Goal: Information Seeking & Learning: Learn about a topic

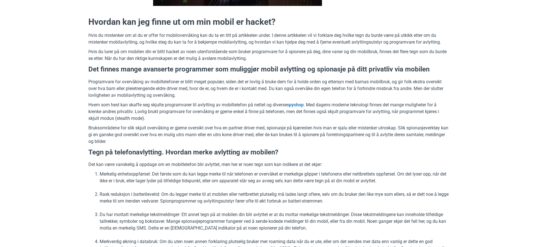
scroll to position [211, 0]
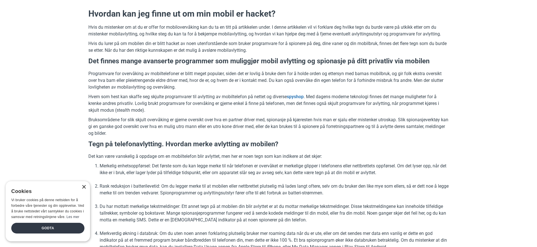
click at [84, 185] on div "×" at bounding box center [84, 187] width 4 height 4
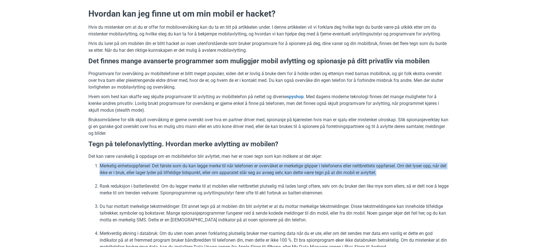
drag, startPoint x: 96, startPoint y: 165, endPoint x: 403, endPoint y: 177, distance: 307.1
click at [403, 177] on ol "Merkelig enhetsoppførsel: Det første som du kan legge merke til når telefonen e…" at bounding box center [268, 237] width 360 height 149
click at [403, 174] on li "Merkelig enhetsoppførsel: Det første som du kan legge merke til når telefonen e…" at bounding box center [274, 170] width 349 height 14
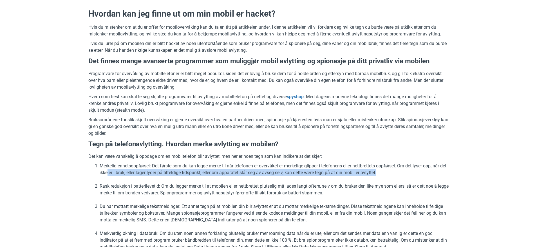
drag, startPoint x: 115, startPoint y: 176, endPoint x: 360, endPoint y: 176, distance: 244.4
click at [358, 176] on li "Merkelig enhetsoppførsel: Det første som du kan legge merke til når telefonen e…" at bounding box center [274, 170] width 349 height 14
click at [360, 176] on li "Merkelig enhetsoppførsel: Det første som du kan legge merke til når telefonen e…" at bounding box center [274, 170] width 349 height 14
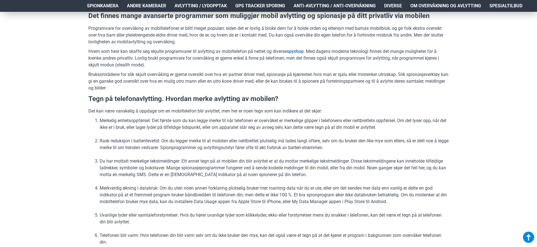
scroll to position [281, 0]
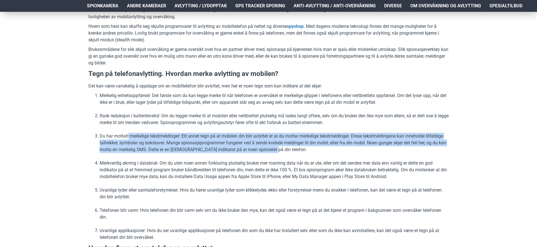
drag, startPoint x: 128, startPoint y: 134, endPoint x: 296, endPoint y: 151, distance: 168.8
click at [296, 151] on li "Du har mottatt merkelige tekstmeldinger: Ett annet tegn på at mobilen din blir …" at bounding box center [274, 143] width 349 height 20
click at [299, 149] on li "Du har mottatt merkelige tekstmeldinger: Ett annet tegn på at mobilen din blir …" at bounding box center [274, 143] width 349 height 20
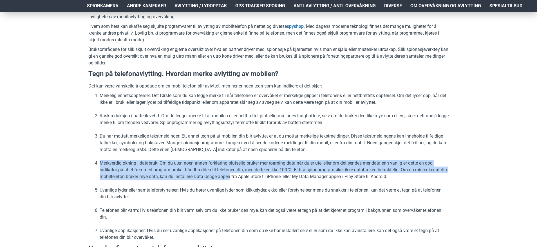
drag, startPoint x: 99, startPoint y: 164, endPoint x: 237, endPoint y: 176, distance: 138.7
click at [237, 176] on li "Merkverdig økning i databruk: Om du uten noen annen forklaring plutselig bruker…" at bounding box center [274, 170] width 349 height 20
click at [212, 177] on li "Merkverdig økning i databruk: Om du uten noen annen forklaring plutselig bruker…" at bounding box center [274, 170] width 349 height 20
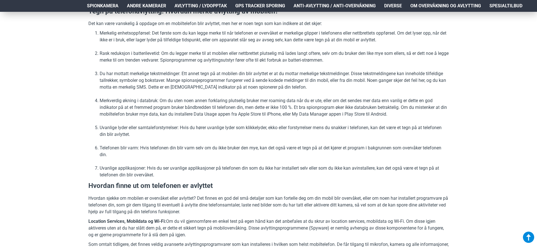
scroll to position [352, 0]
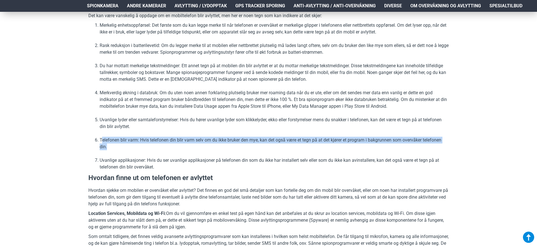
drag, startPoint x: 101, startPoint y: 141, endPoint x: 186, endPoint y: 147, distance: 85.4
click at [186, 147] on li "Telefonen blir varm: Hvis telefonen din blir varm selv om du ikke bruker den my…" at bounding box center [274, 144] width 349 height 14
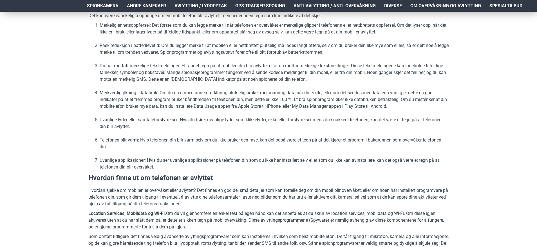
click at [191, 151] on ol "Merkelig enhetsoppførsel: Det første som du kan legge merke til når telefonen e…" at bounding box center [268, 96] width 360 height 149
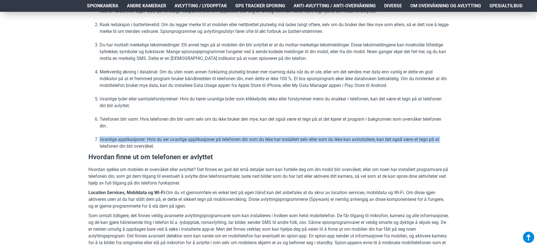
scroll to position [375, 0]
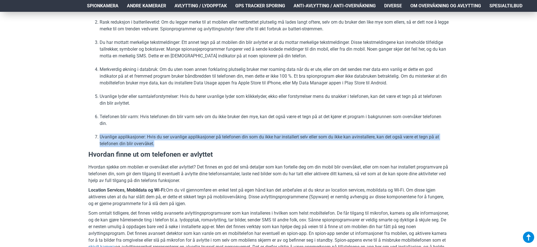
drag, startPoint x: 98, startPoint y: 148, endPoint x: 184, endPoint y: 141, distance: 86.3
click at [184, 141] on li "Uvanlige applikasjoner: Hvis du ser uvanlige applikasjoner på telefonen din som…" at bounding box center [274, 141] width 349 height 14
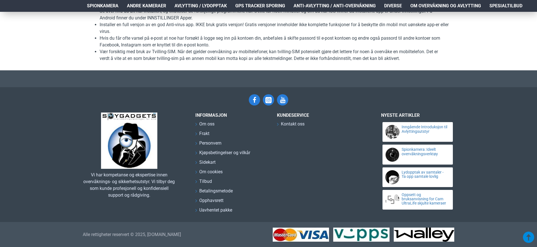
scroll to position [1356, 0]
